Goal: Complete application form

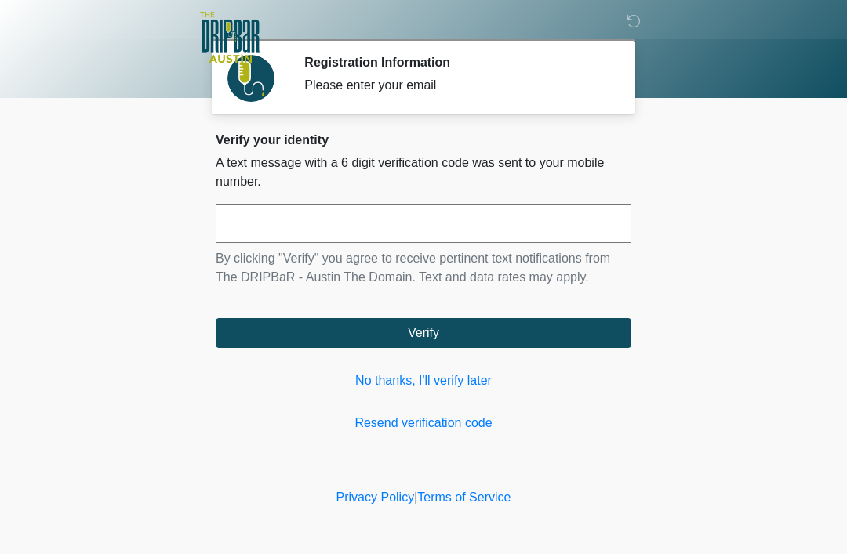
click at [428, 92] on div "Please enter your email" at bounding box center [455, 85] width 303 height 19
click at [491, 376] on link "No thanks, I'll verify later" at bounding box center [424, 381] width 416 height 19
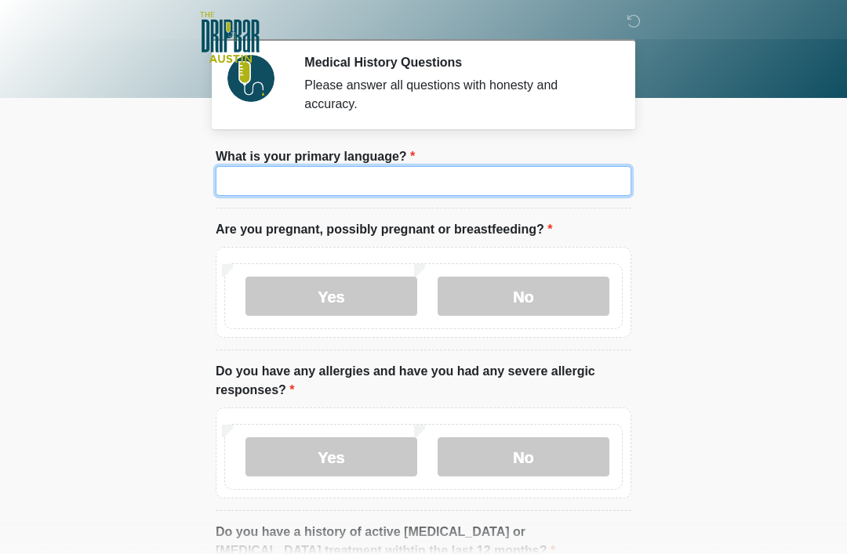
click at [411, 194] on input "What is your primary language?" at bounding box center [424, 181] width 416 height 30
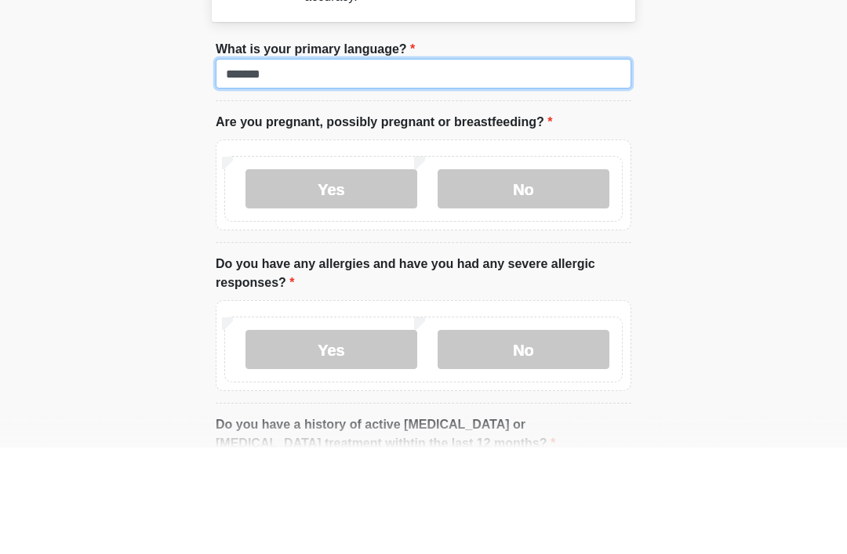
type input "*******"
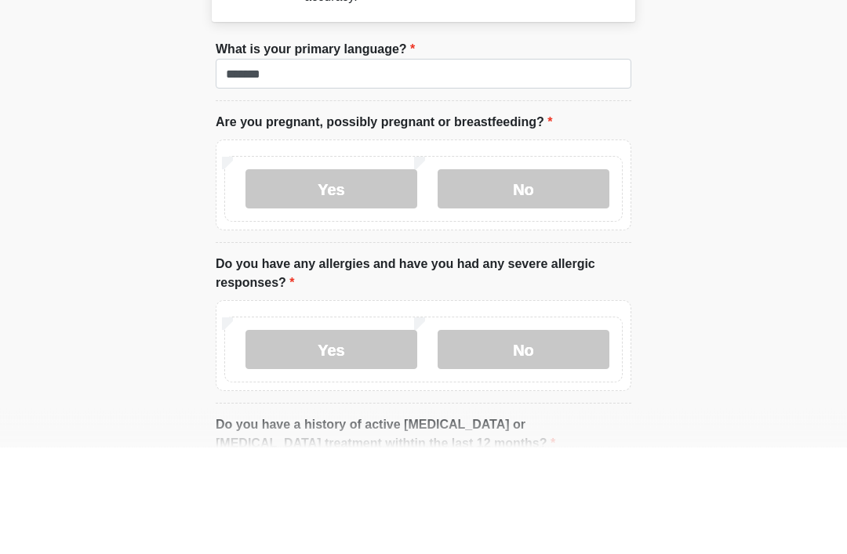
click at [547, 277] on label "No" at bounding box center [524, 296] width 172 height 39
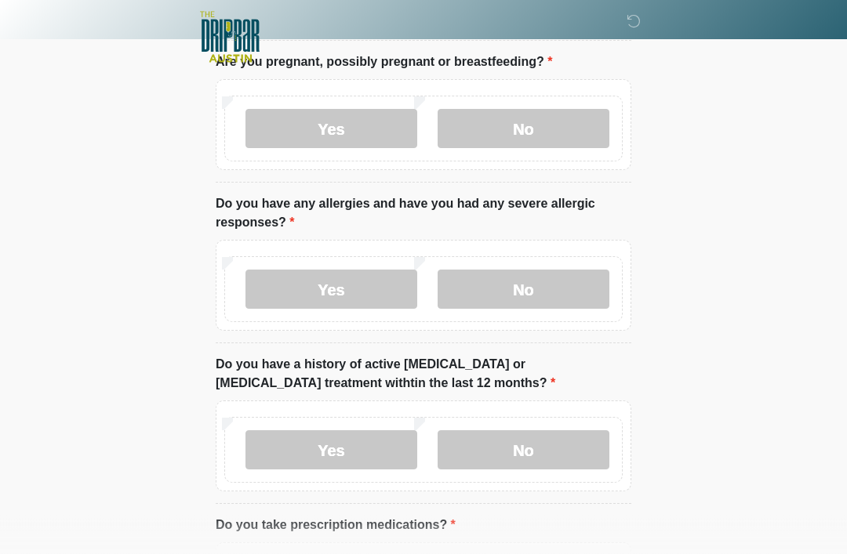
scroll to position [168, 0]
click at [541, 294] on label "No" at bounding box center [524, 289] width 172 height 39
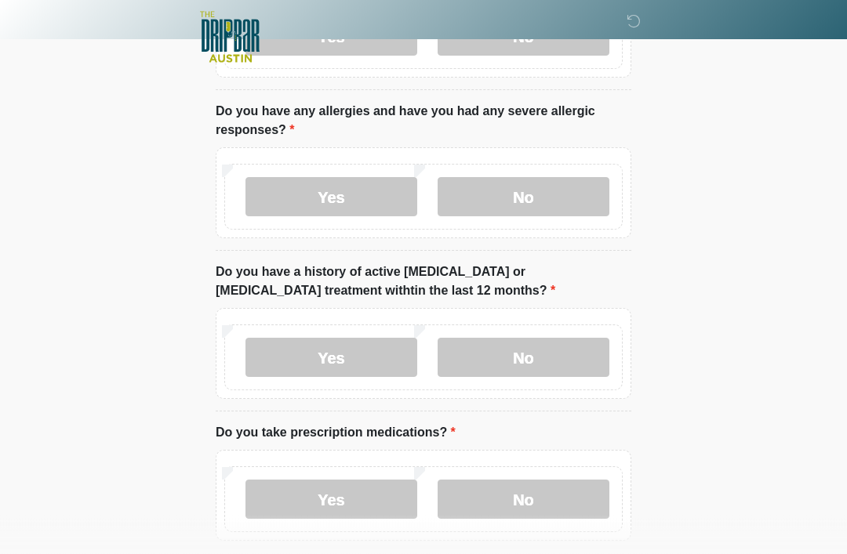
click at [569, 361] on label "No" at bounding box center [524, 358] width 172 height 39
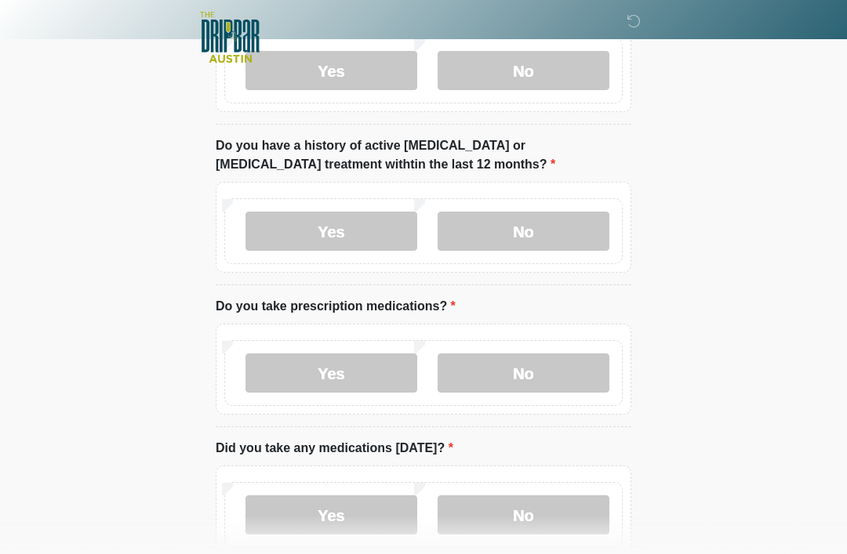
scroll to position [405, 0]
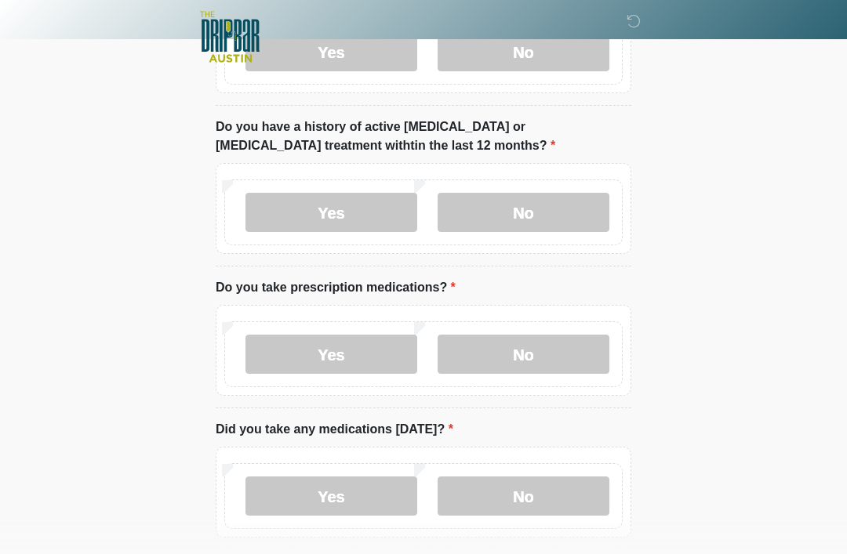
click at [571, 345] on label "No" at bounding box center [524, 355] width 172 height 39
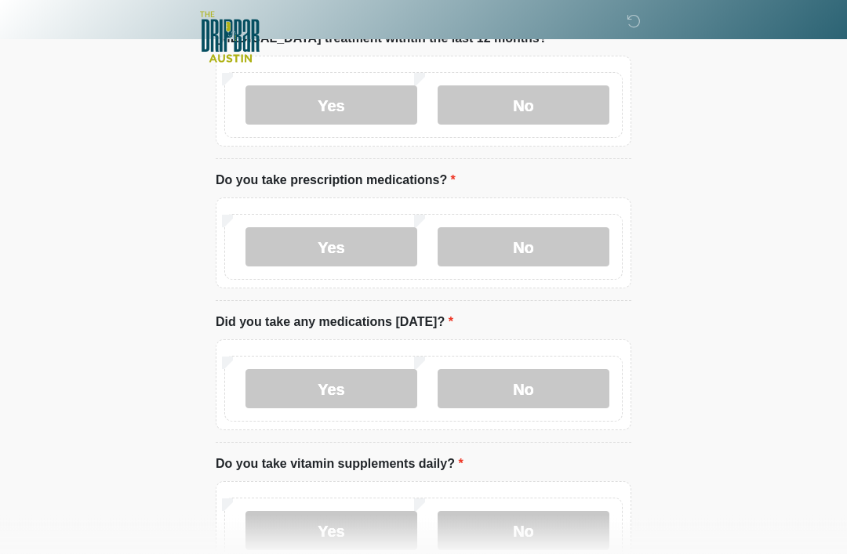
click at [563, 390] on label "No" at bounding box center [524, 389] width 172 height 39
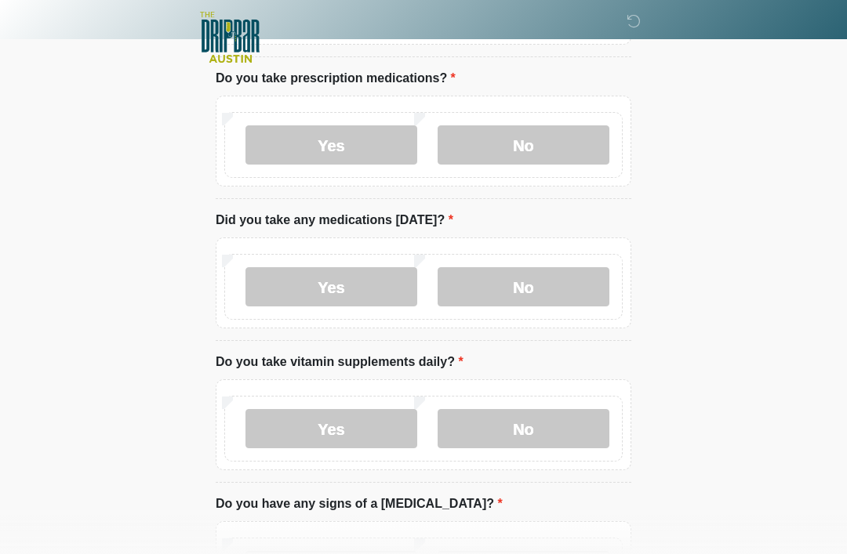
scroll to position [613, 0]
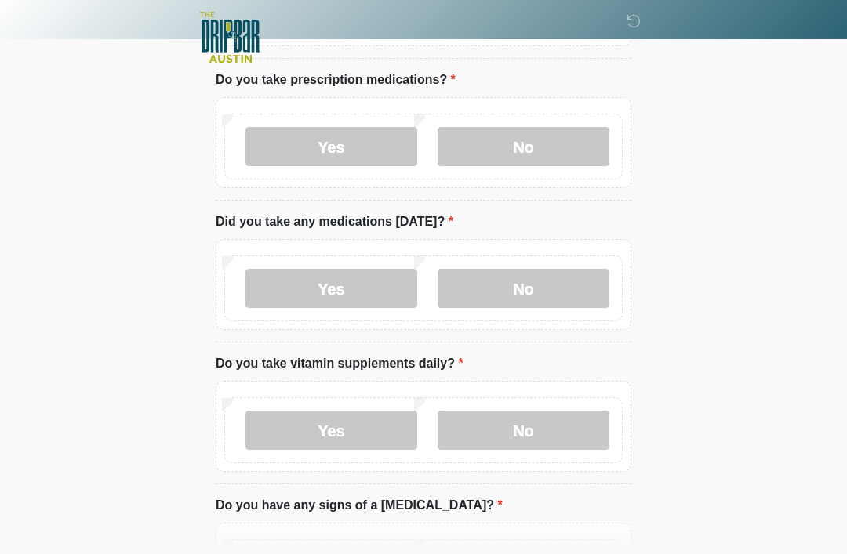
click at [358, 427] on label "Yes" at bounding box center [331, 430] width 172 height 39
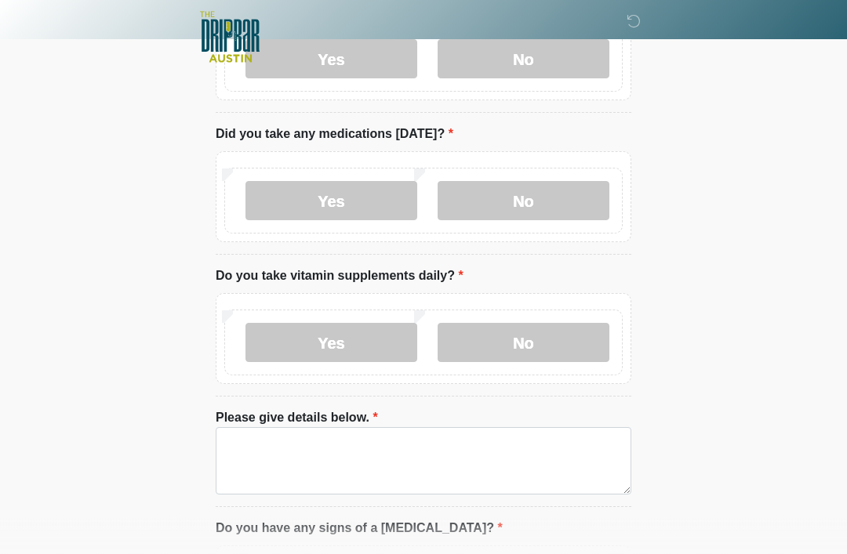
scroll to position [705, 0]
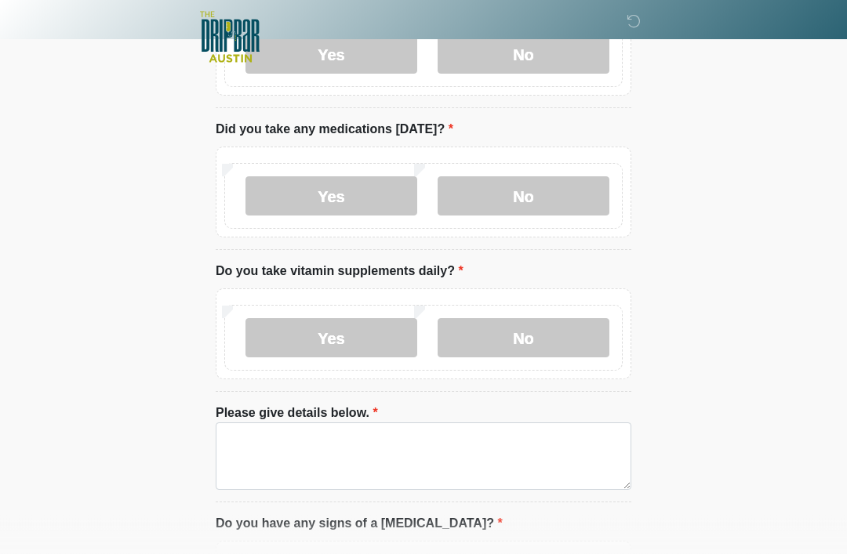
click at [523, 339] on label "No" at bounding box center [524, 338] width 172 height 39
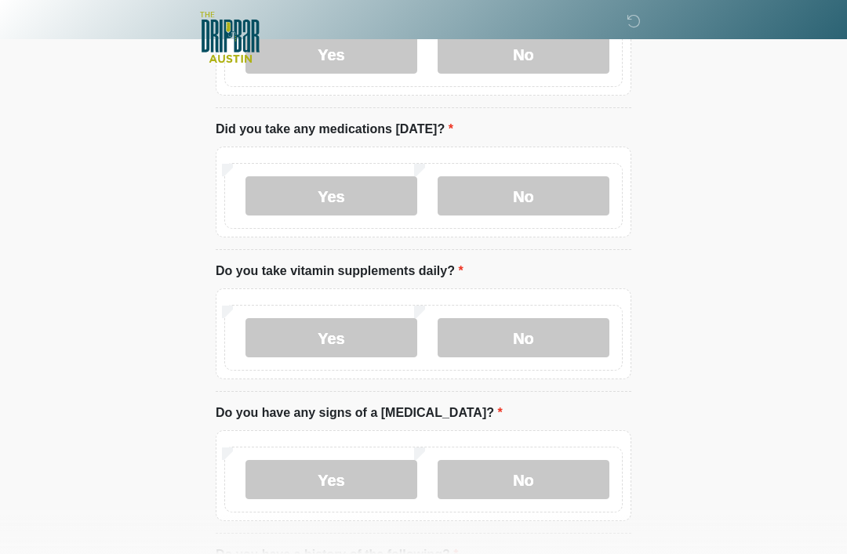
click at [354, 336] on label "Yes" at bounding box center [331, 337] width 172 height 39
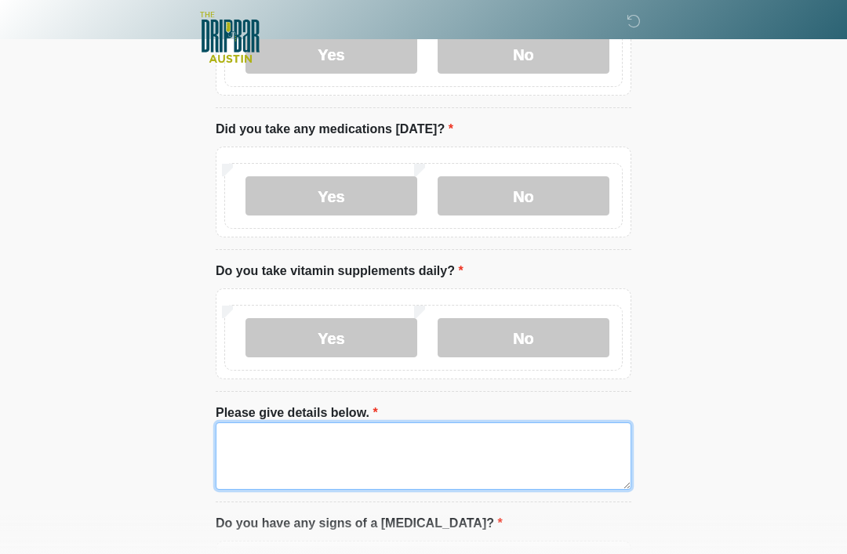
click at [341, 461] on textarea "Please give details below." at bounding box center [424, 456] width 416 height 67
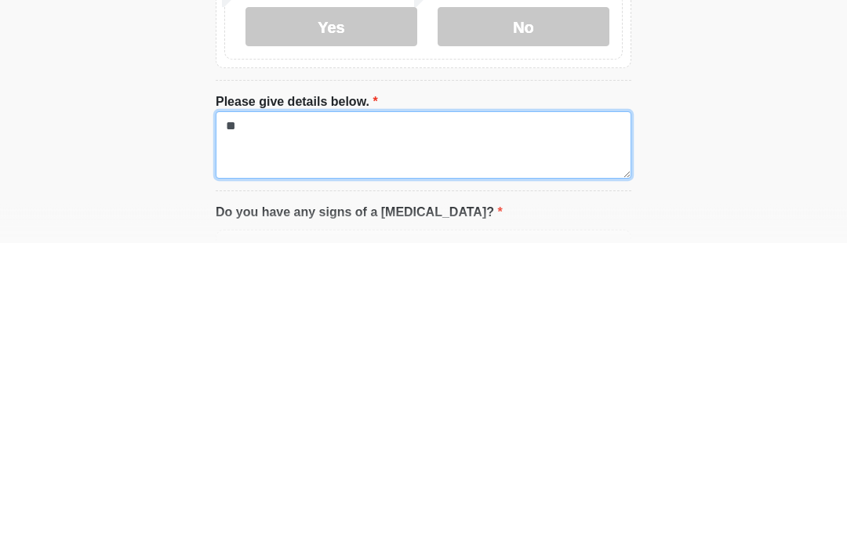
type textarea "*"
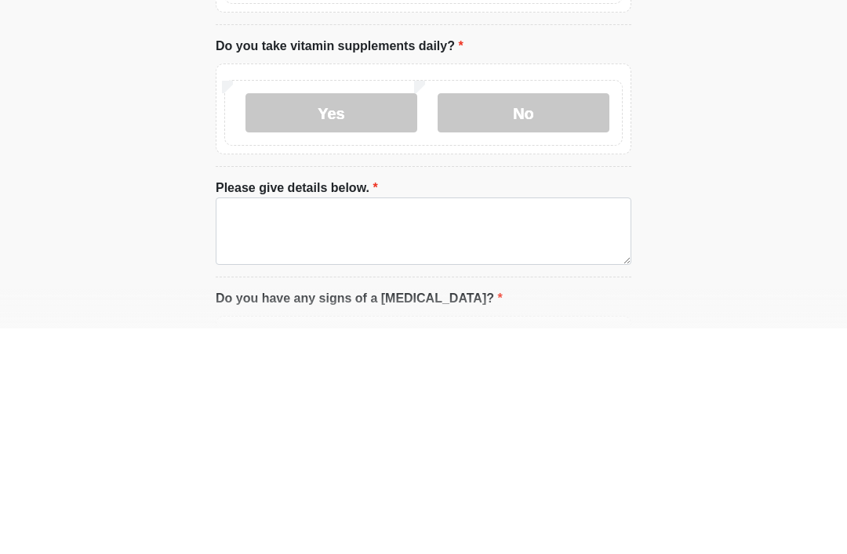
click at [546, 319] on label "No" at bounding box center [524, 338] width 172 height 39
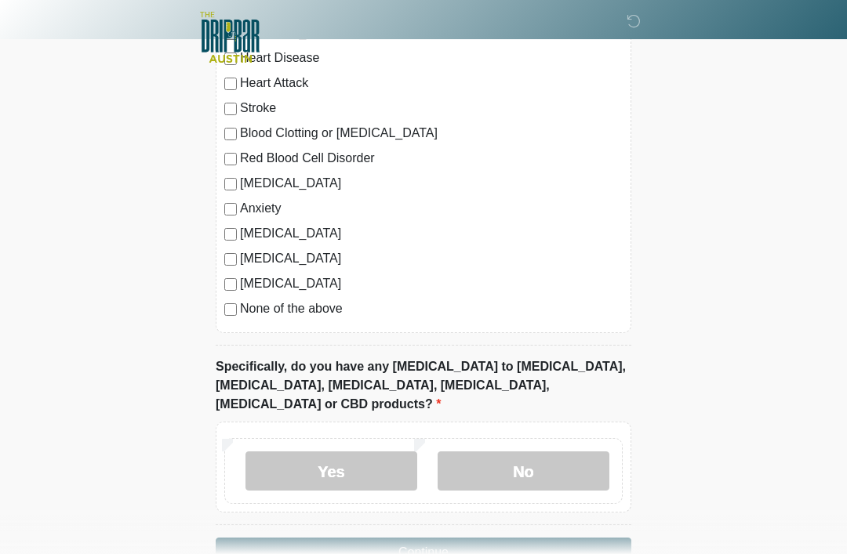
scroll to position [1284, 0]
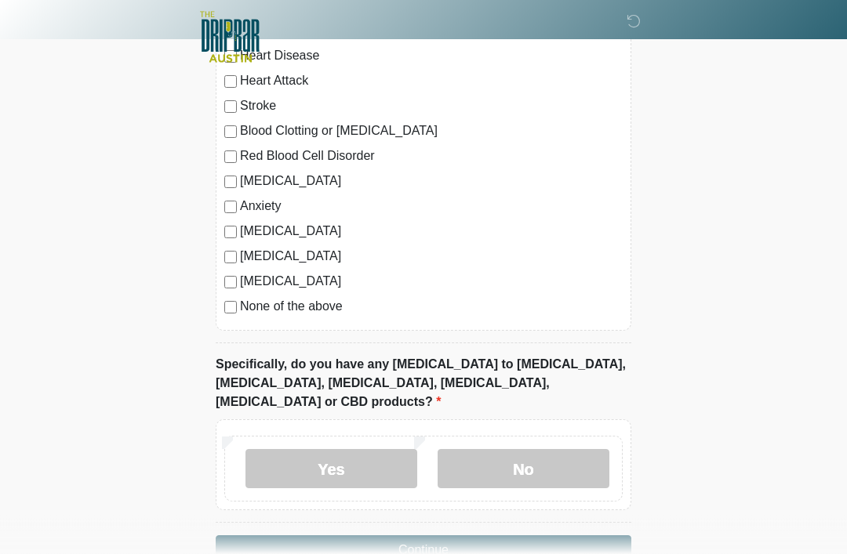
click at [547, 450] on label "No" at bounding box center [524, 469] width 172 height 39
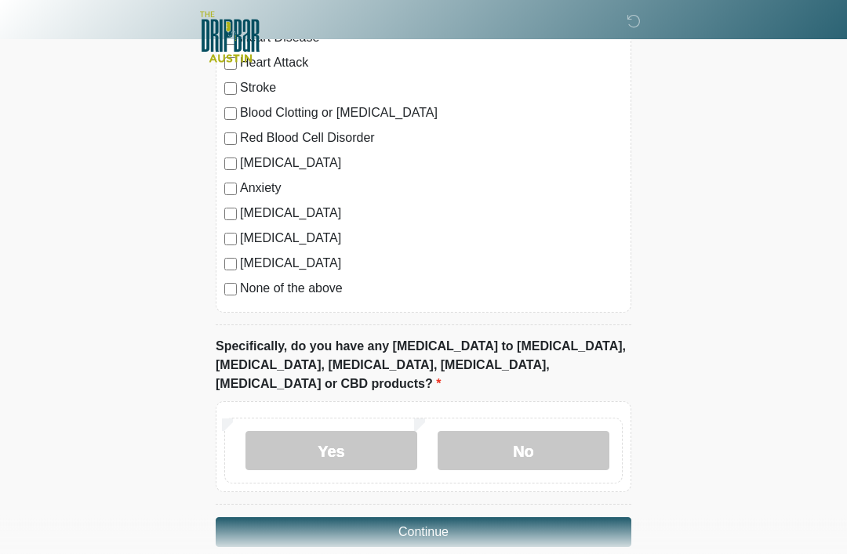
scroll to position [1307, 0]
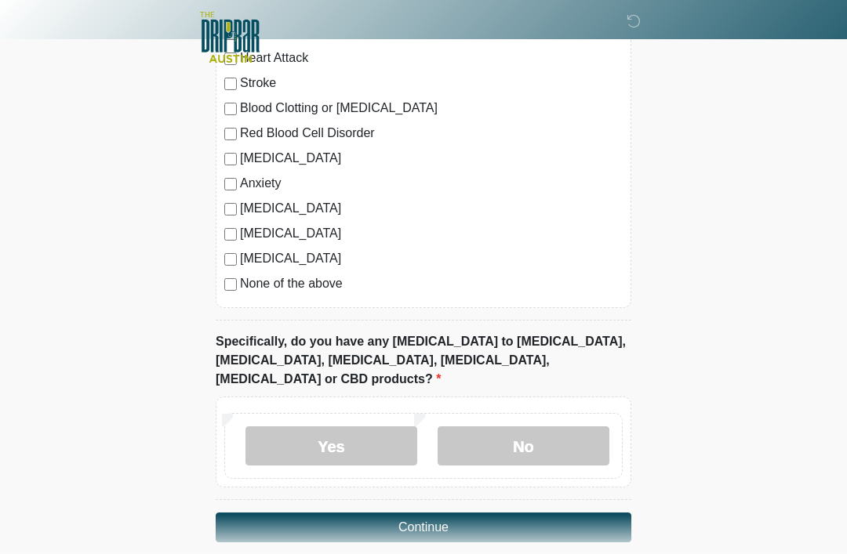
click at [475, 513] on button "Continue" at bounding box center [424, 528] width 416 height 30
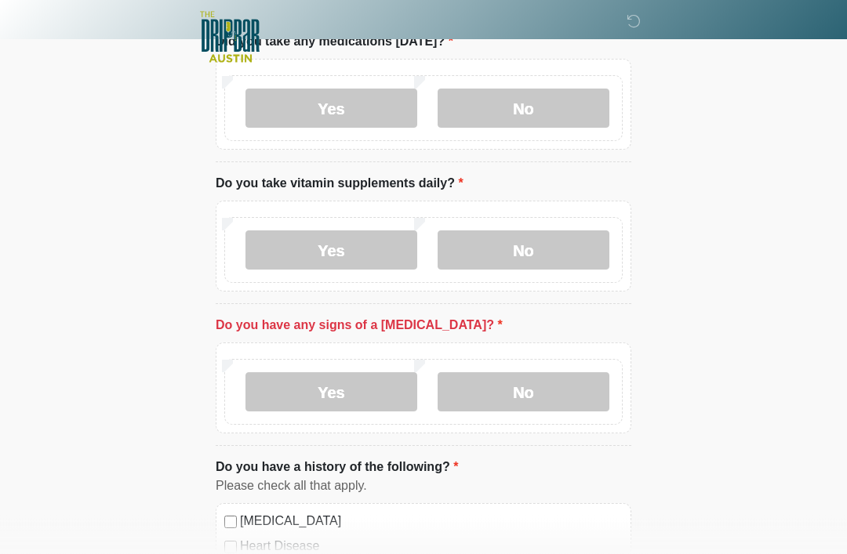
scroll to position [792, 0]
click at [547, 391] on label "No" at bounding box center [524, 393] width 172 height 39
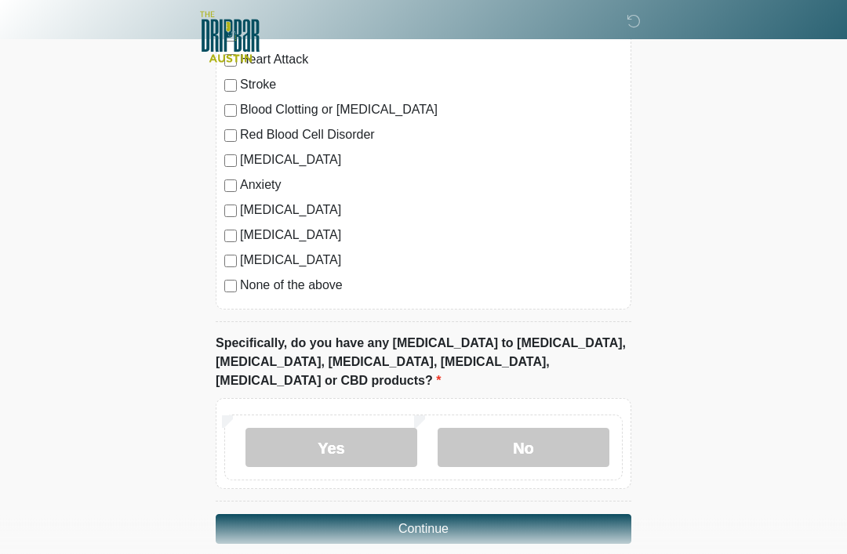
scroll to position [1307, 0]
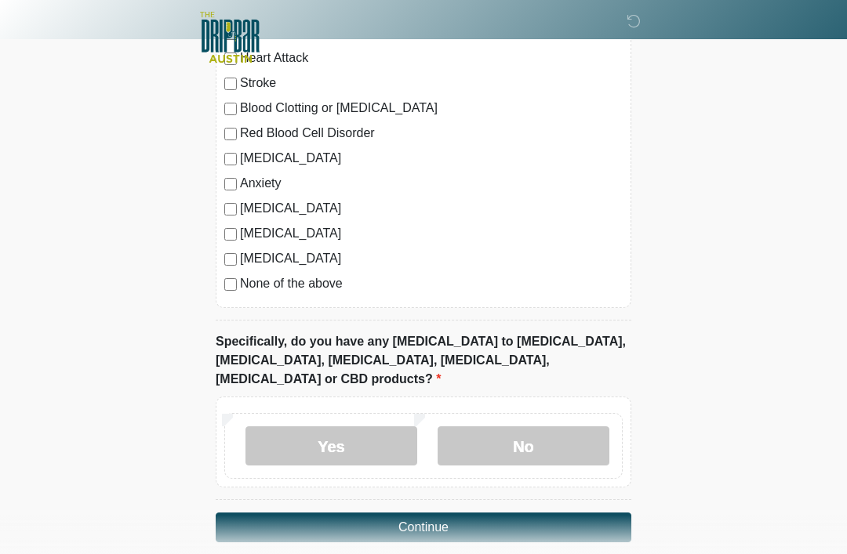
click at [521, 513] on button "Continue" at bounding box center [424, 528] width 416 height 30
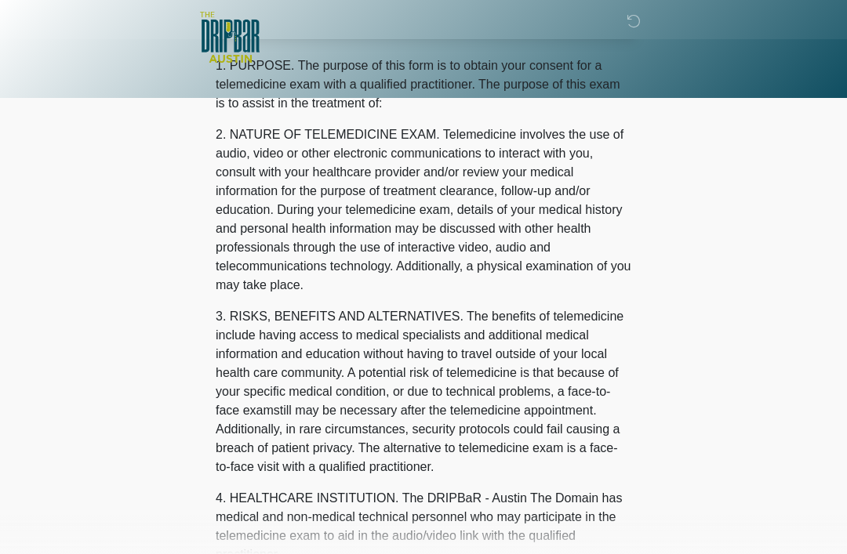
scroll to position [0, 0]
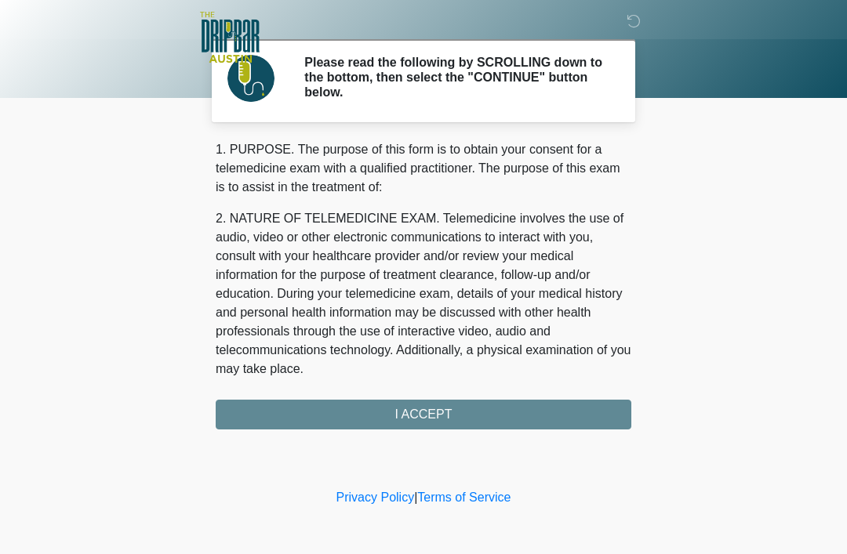
click at [532, 420] on div "1. PURPOSE. The purpose of this form is to obtain your consent for a telemedici…" at bounding box center [424, 284] width 416 height 289
click at [475, 419] on div "1. PURPOSE. The purpose of this form is to obtain your consent for a telemedici…" at bounding box center [424, 284] width 416 height 289
click at [442, 420] on div "1. PURPOSE. The purpose of this form is to obtain your consent for a telemedici…" at bounding box center [424, 284] width 416 height 289
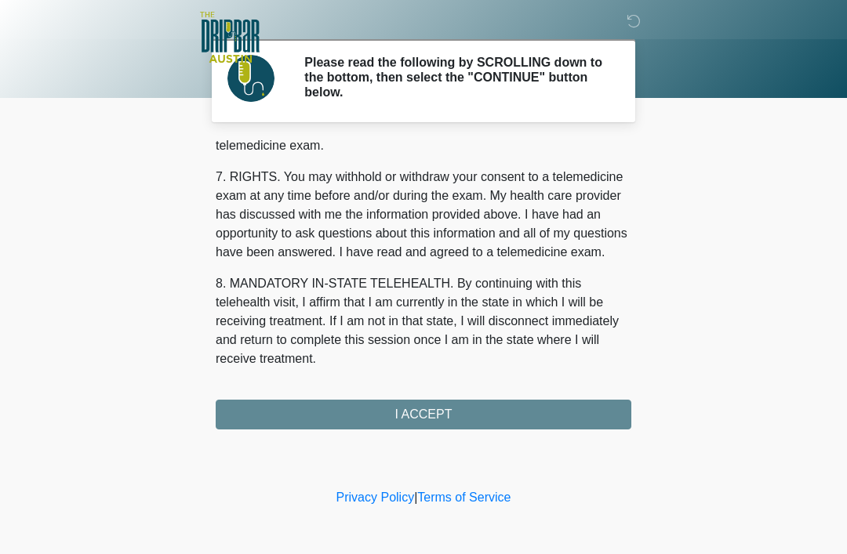
scroll to position [688, 0]
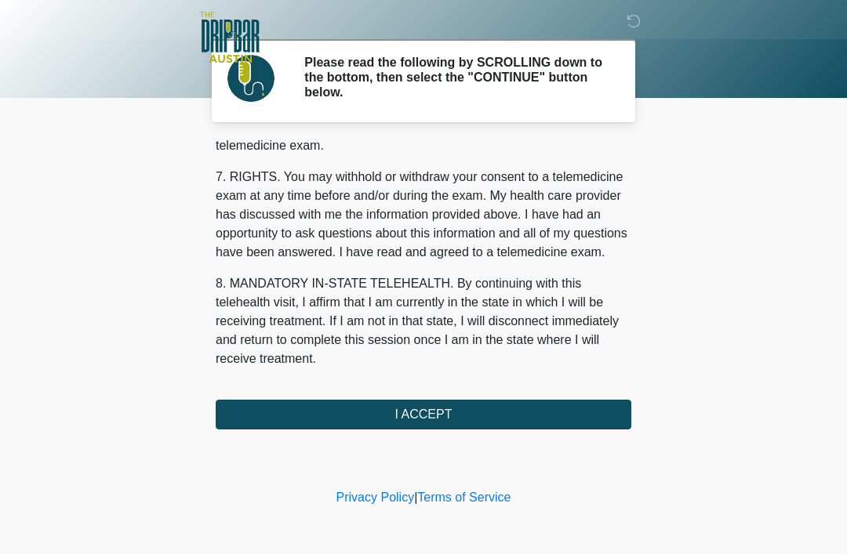
click at [496, 409] on button "I ACCEPT" at bounding box center [424, 415] width 416 height 30
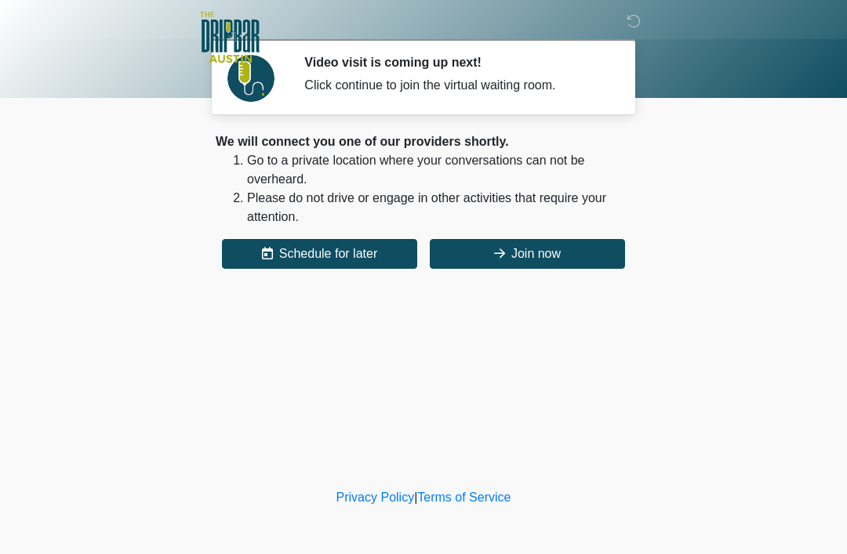
click at [561, 250] on button "Join now" at bounding box center [527, 254] width 195 height 30
